Goal: Task Accomplishment & Management: Complete application form

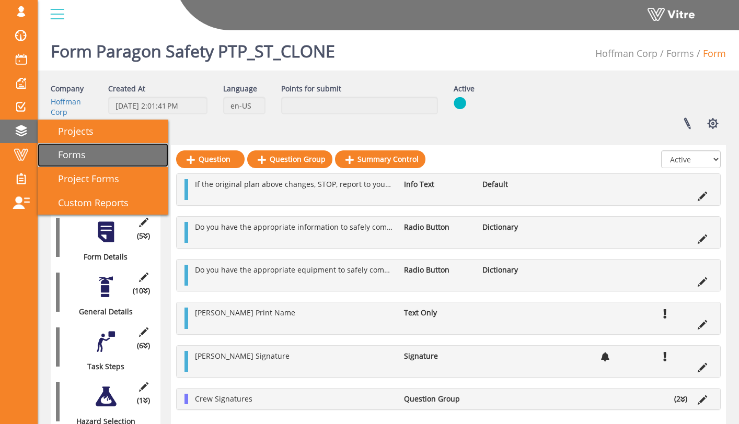
click at [92, 151] on link "Forms" at bounding box center [103, 155] width 131 height 24
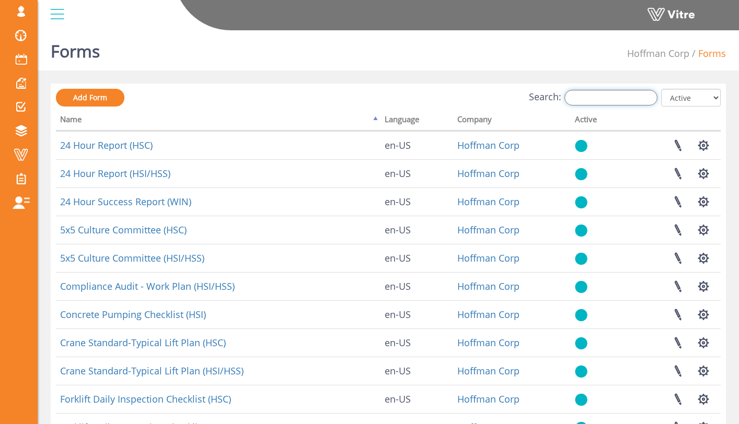
click at [614, 100] on input "Search:" at bounding box center [611, 98] width 93 height 16
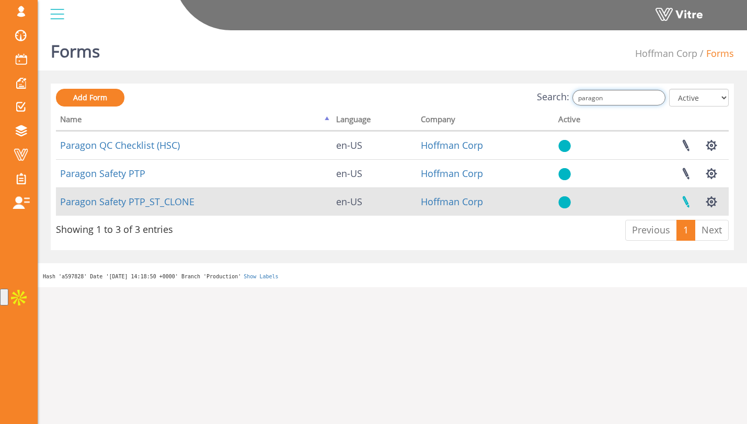
type input "paragon"
click at [689, 203] on link at bounding box center [686, 202] width 26 height 28
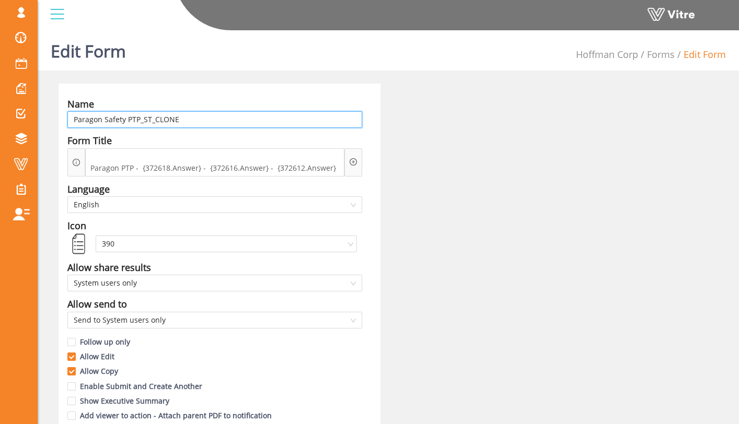
drag, startPoint x: 180, startPoint y: 118, endPoint x: 106, endPoint y: 120, distance: 74.8
click at [106, 120] on input "Paragon Safety PTP_ST_CLONE" at bounding box center [214, 119] width 295 height 17
type input "Paragon PTP(HSC)"
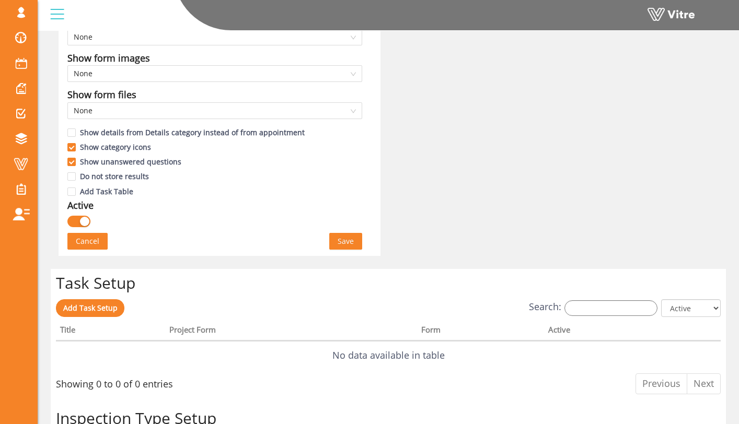
scroll to position [576, 0]
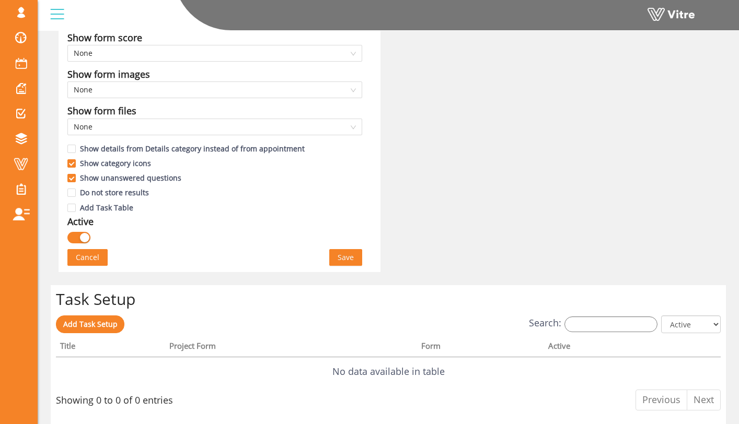
click at [336, 249] on button "Save" at bounding box center [345, 257] width 33 height 17
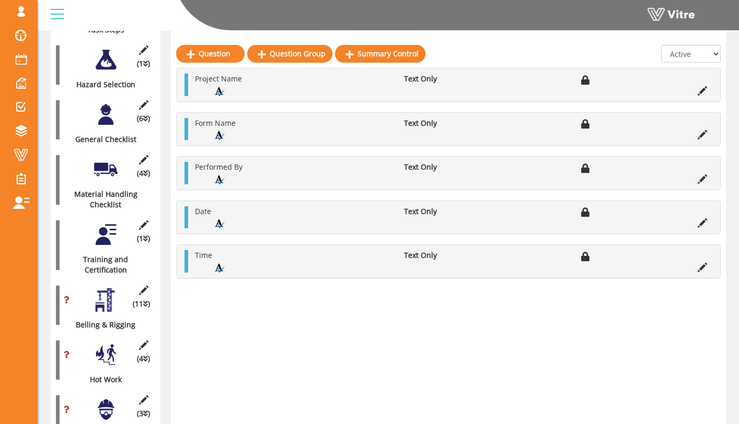
scroll to position [332, 0]
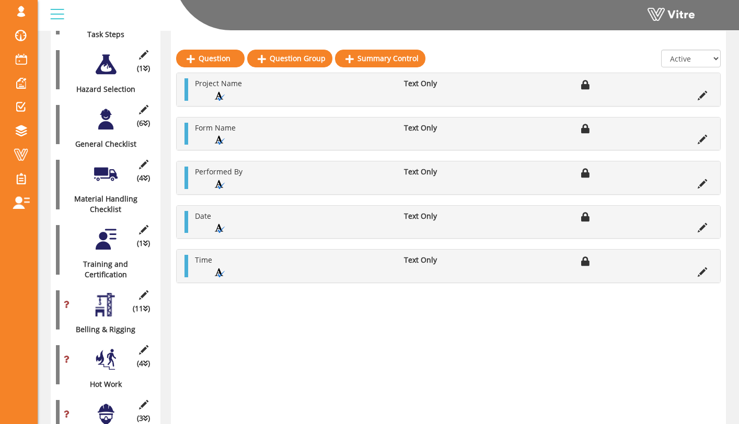
click at [101, 234] on div at bounding box center [106, 240] width 24 height 24
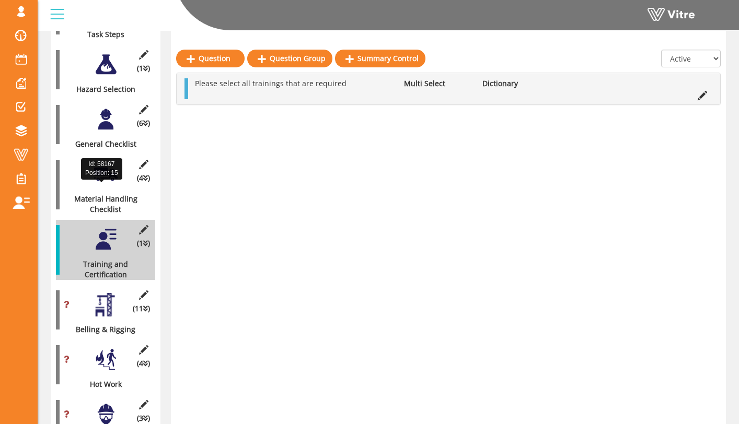
click at [90, 194] on div "Material Handling Checklist" at bounding box center [101, 204] width 91 height 21
click at [97, 165] on div at bounding box center [106, 175] width 24 height 24
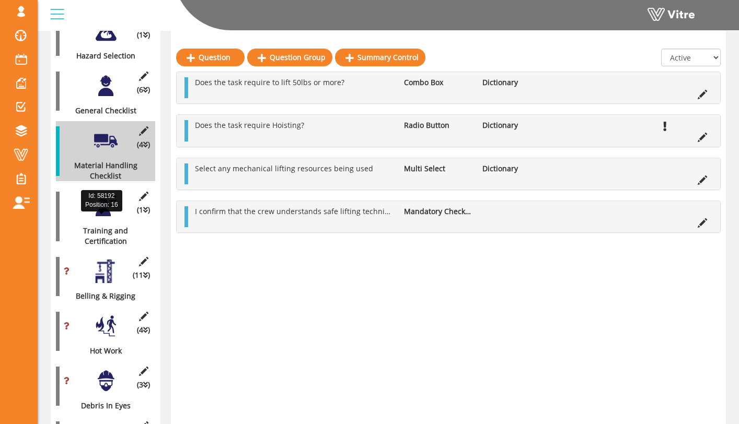
scroll to position [366, 0]
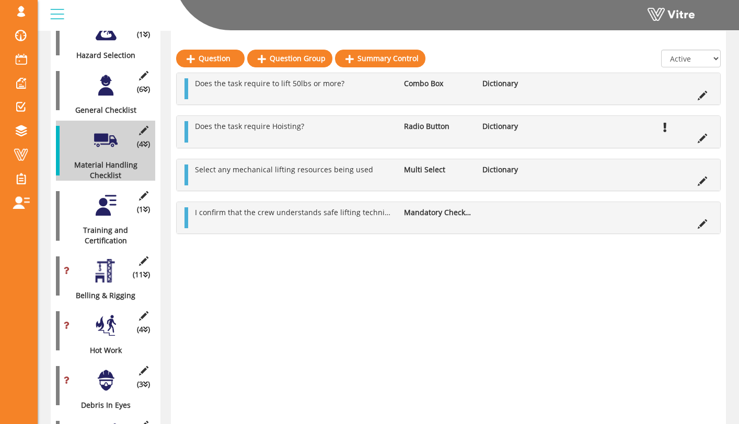
click at [109, 194] on div at bounding box center [106, 206] width 24 height 24
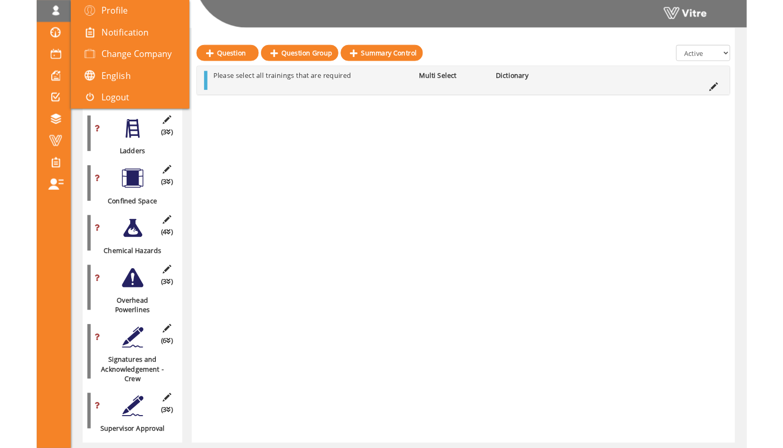
scroll to position [1671, 0]
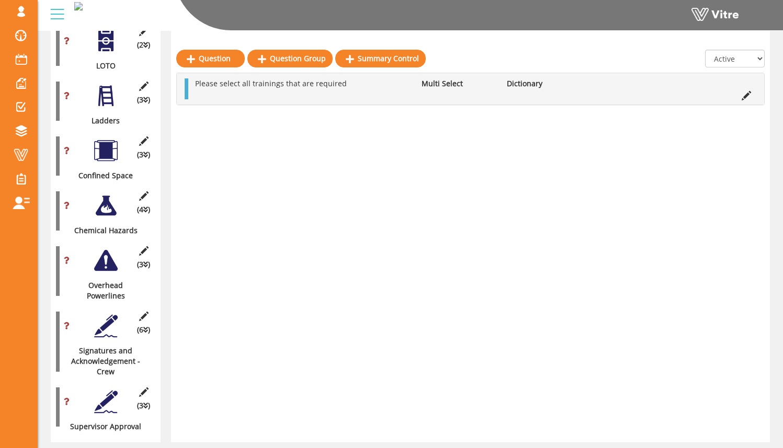
click at [109, 139] on div at bounding box center [106, 151] width 24 height 24
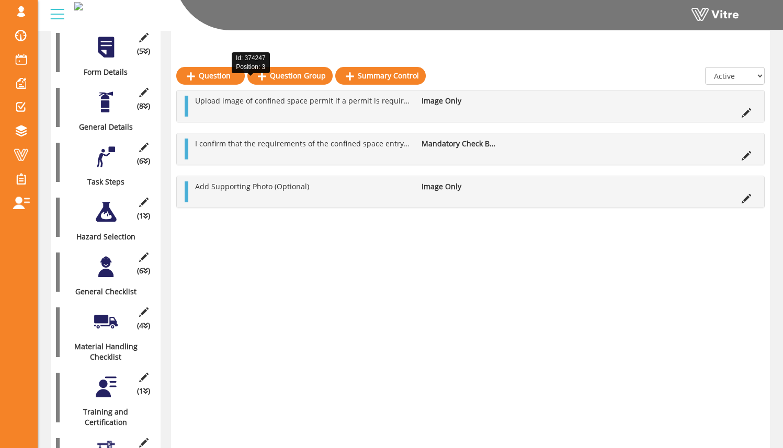
scroll to position [206, 0]
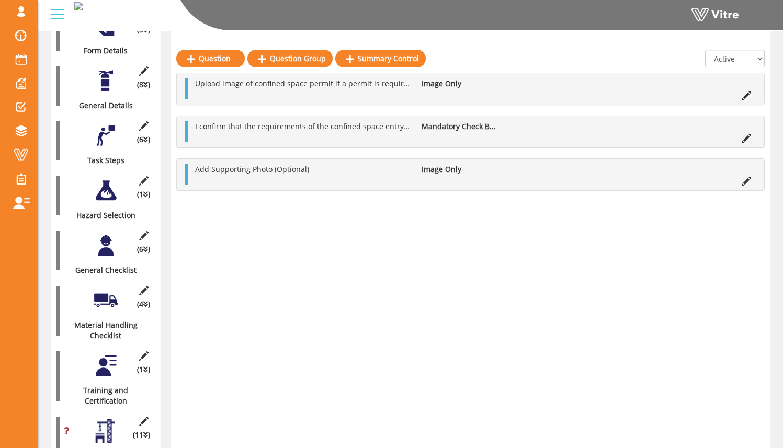
click at [106, 251] on div "(6 ) General Checklist" at bounding box center [105, 251] width 99 height 50
click at [108, 236] on div at bounding box center [106, 246] width 24 height 24
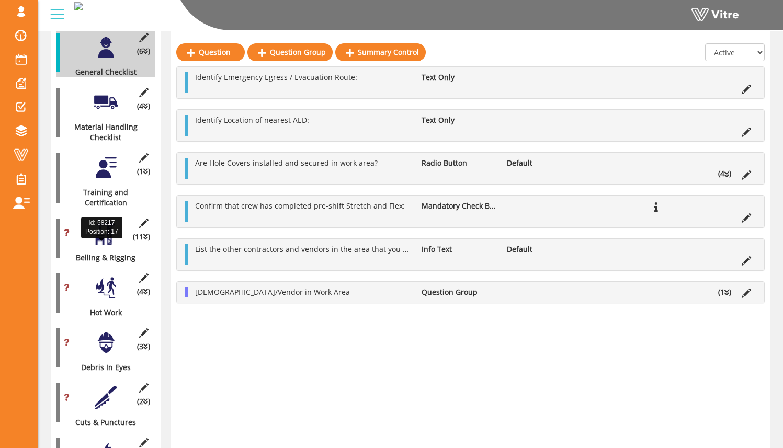
scroll to position [418, 0]
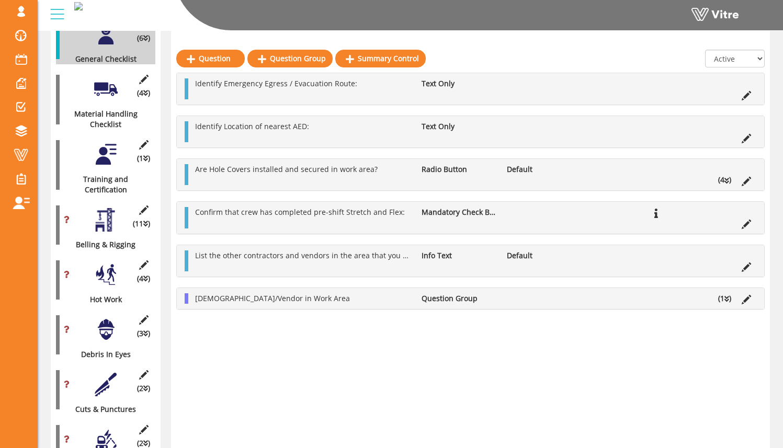
click at [106, 147] on div at bounding box center [106, 155] width 24 height 24
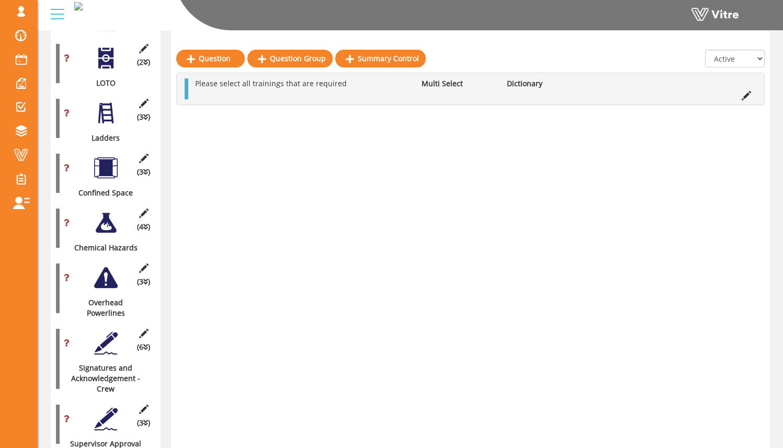
scroll to position [1671, 0]
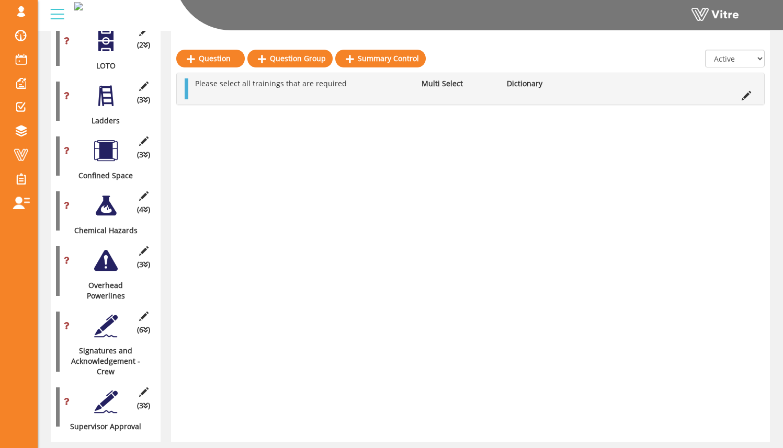
click at [107, 314] on div at bounding box center [106, 326] width 24 height 24
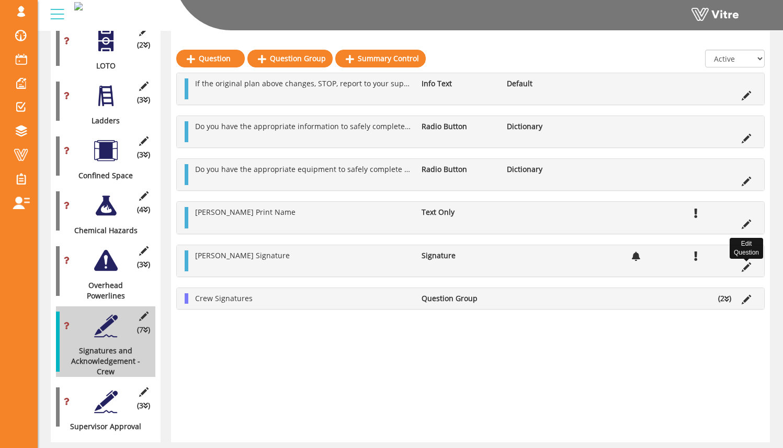
click at [745, 269] on icon at bounding box center [745, 266] width 9 height 9
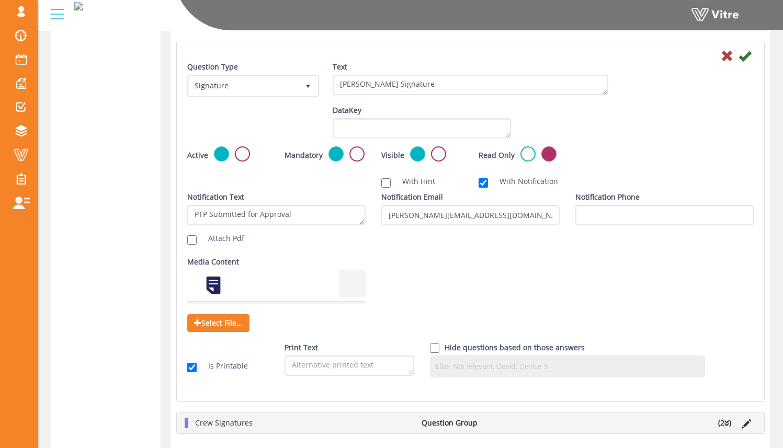
scroll to position [2148, 0]
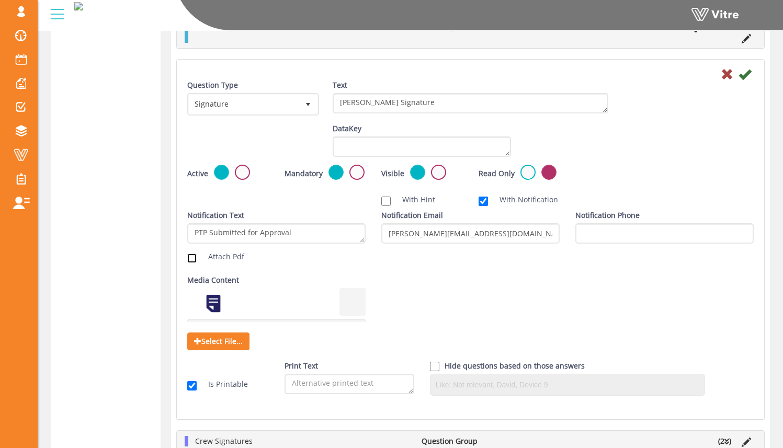
click at [192, 260] on input "Attach Pdf" at bounding box center [191, 258] width 9 height 9
checkbox input "true"
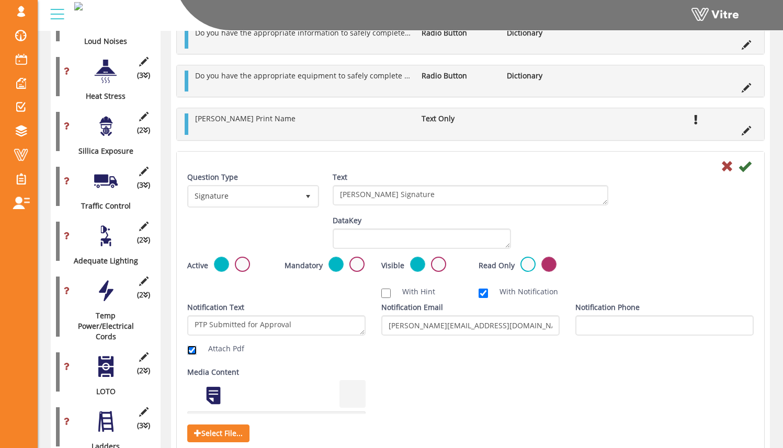
scroll to position [1251, 0]
